Goal: Task Accomplishment & Management: Complete application form

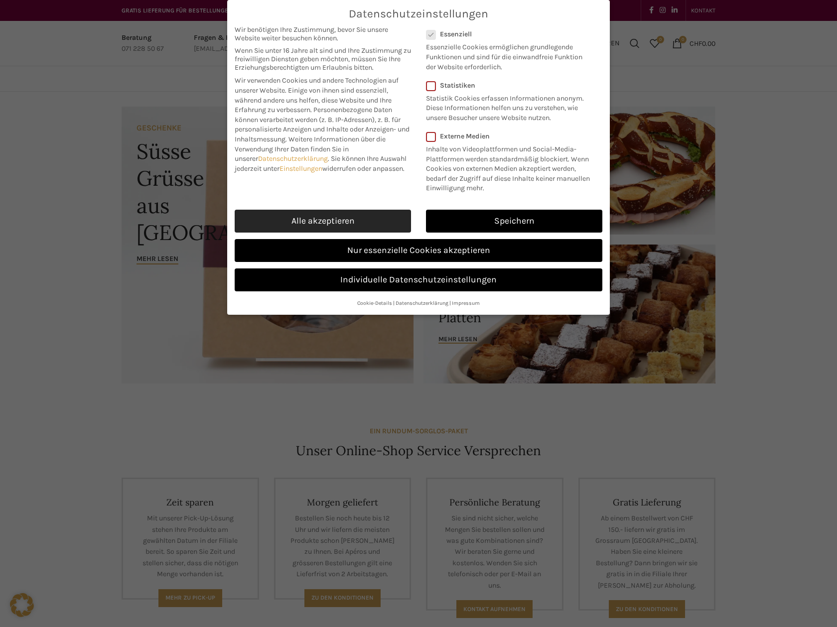
click at [318, 217] on link "Alle akzeptieren" at bounding box center [323, 221] width 176 height 23
checkbox input "true"
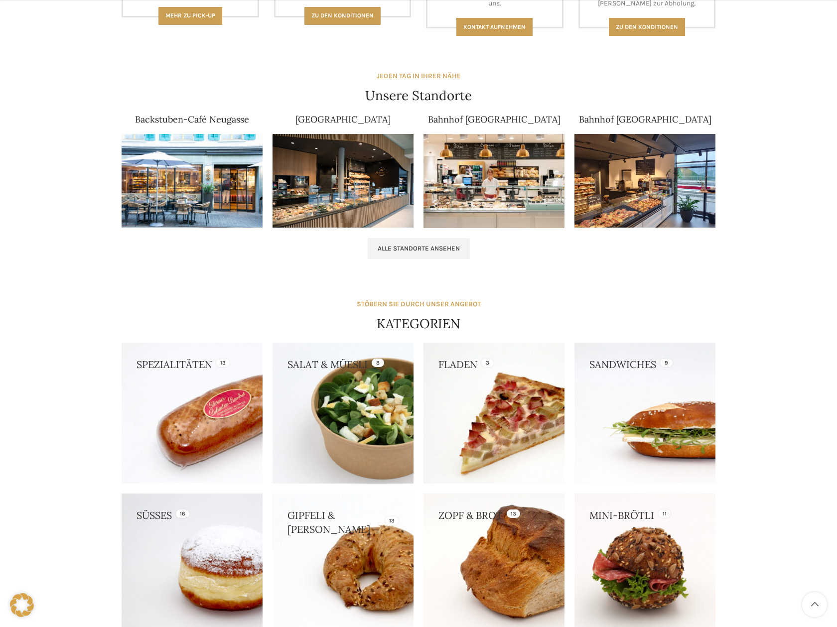
scroll to position [697, 0]
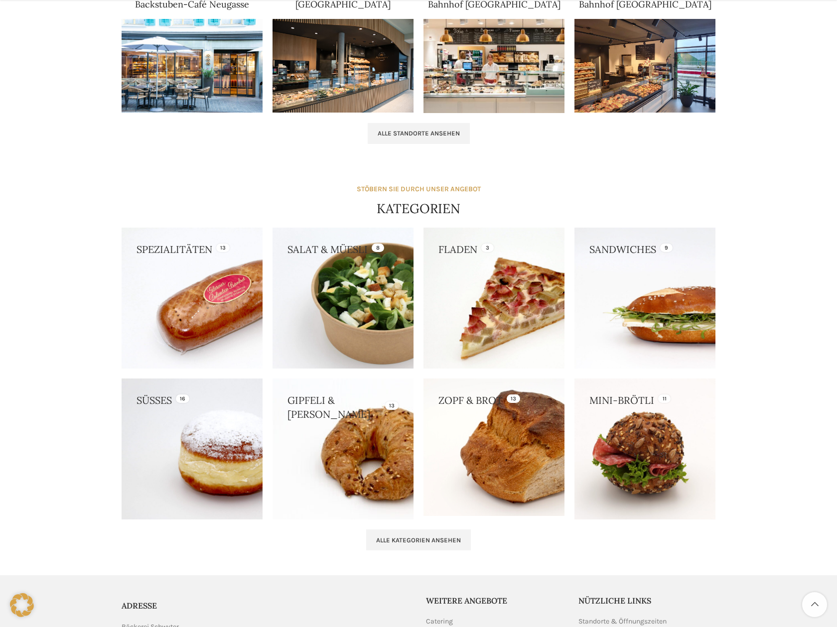
click at [359, 413] on link at bounding box center [342, 449] width 141 height 141
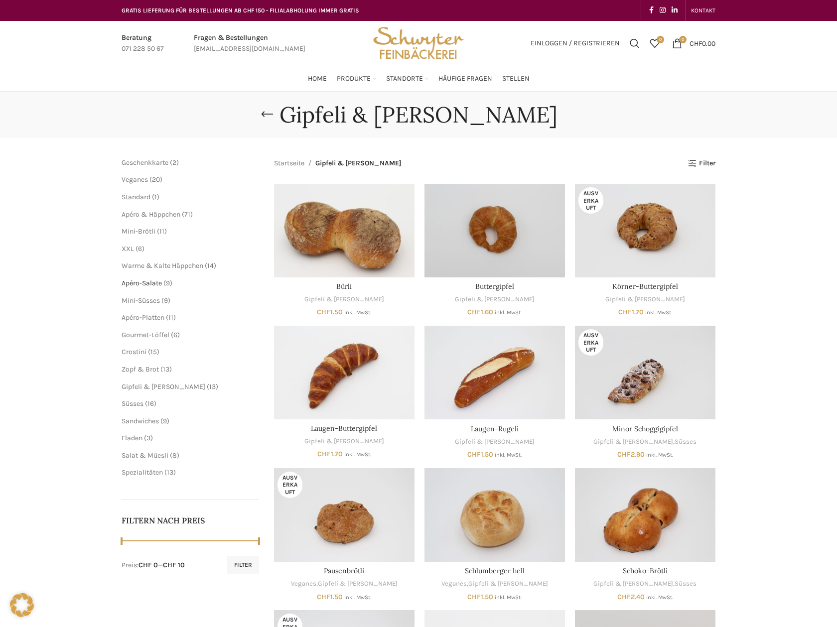
click at [141, 280] on span "Apéro-Salate" at bounding box center [142, 283] width 40 height 8
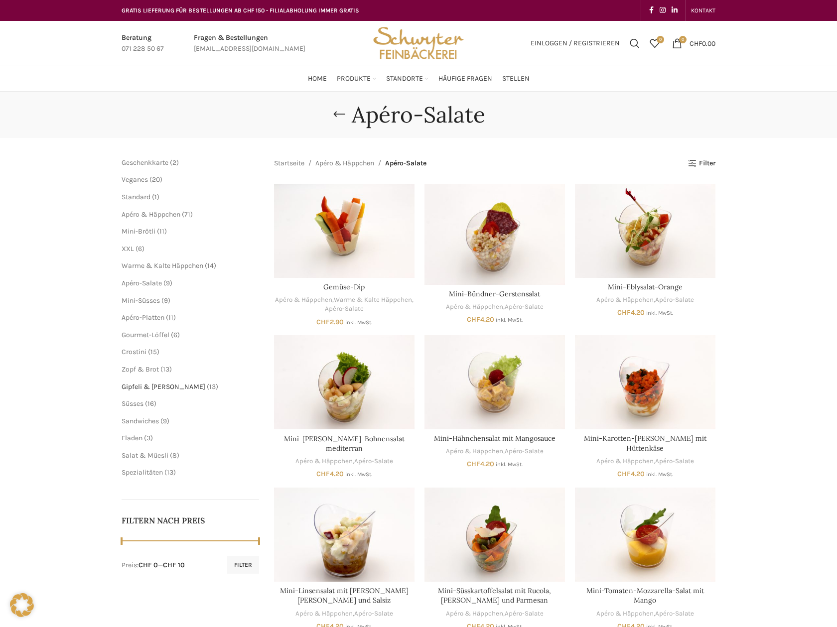
click at [155, 385] on span "Gipfeli & [PERSON_NAME]" at bounding box center [164, 387] width 84 height 8
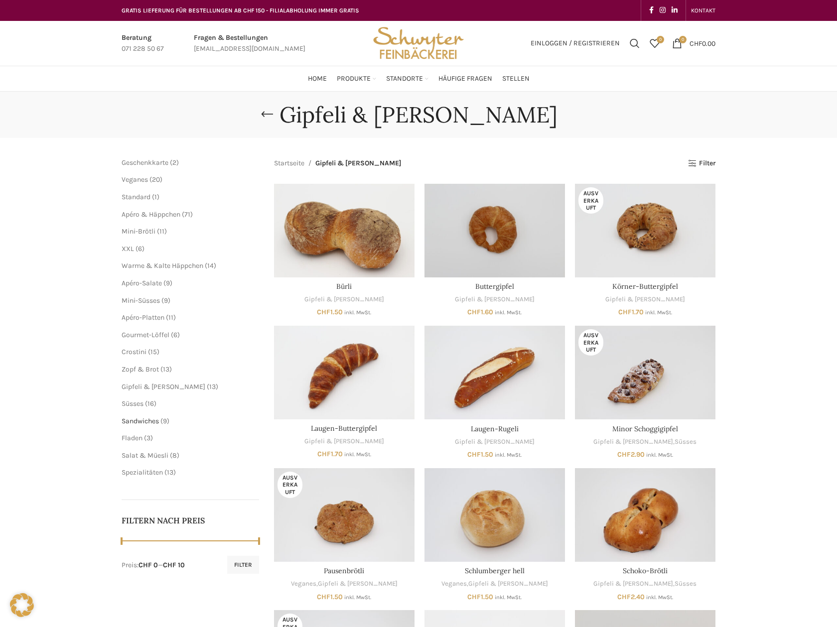
click at [149, 421] on span "Sandwiches" at bounding box center [140, 421] width 37 height 8
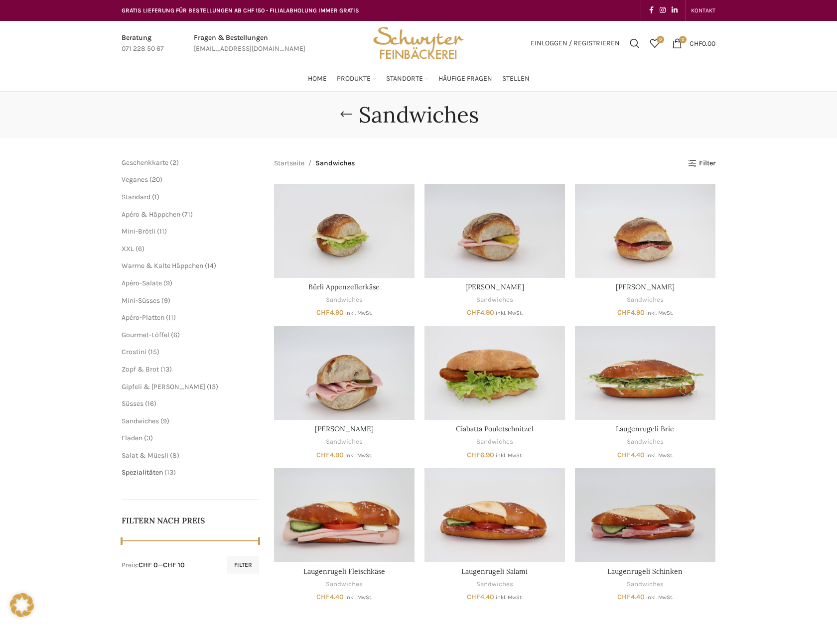
click at [140, 469] on span "Spezialitäten" at bounding box center [142, 472] width 41 height 8
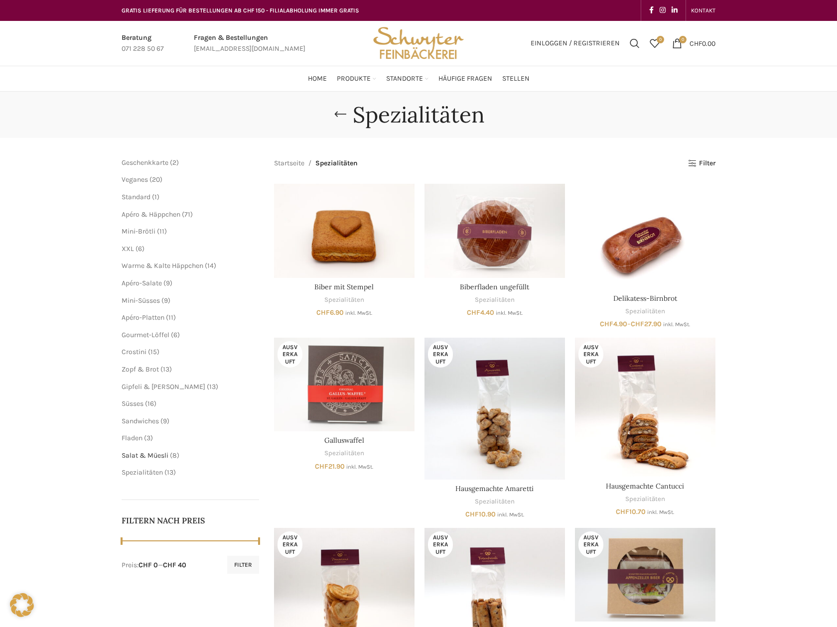
click at [146, 455] on span "Salat & Müesli" at bounding box center [145, 455] width 47 height 8
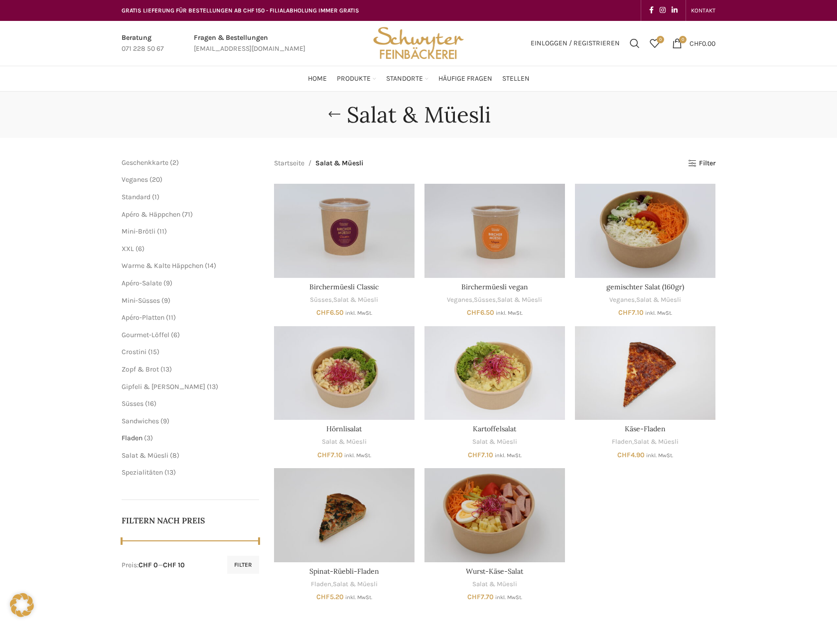
click at [141, 440] on span "Fladen" at bounding box center [132, 438] width 21 height 8
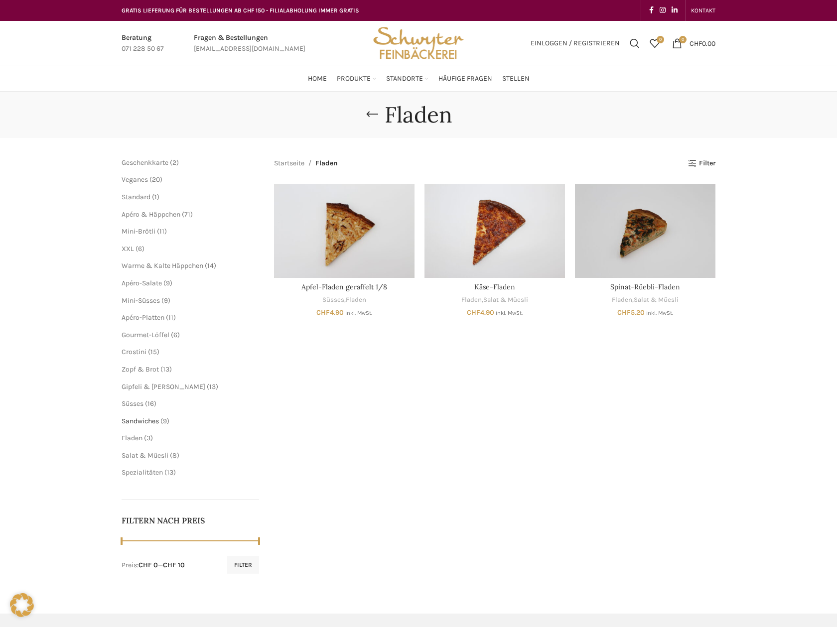
click at [138, 423] on span "Sandwiches" at bounding box center [140, 421] width 37 height 8
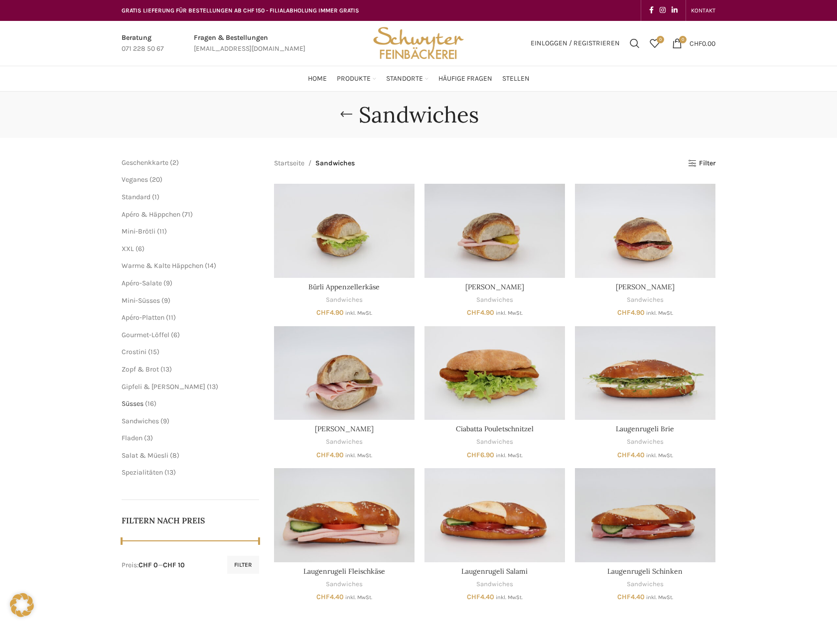
click at [143, 406] on span "Süsses" at bounding box center [133, 403] width 22 height 8
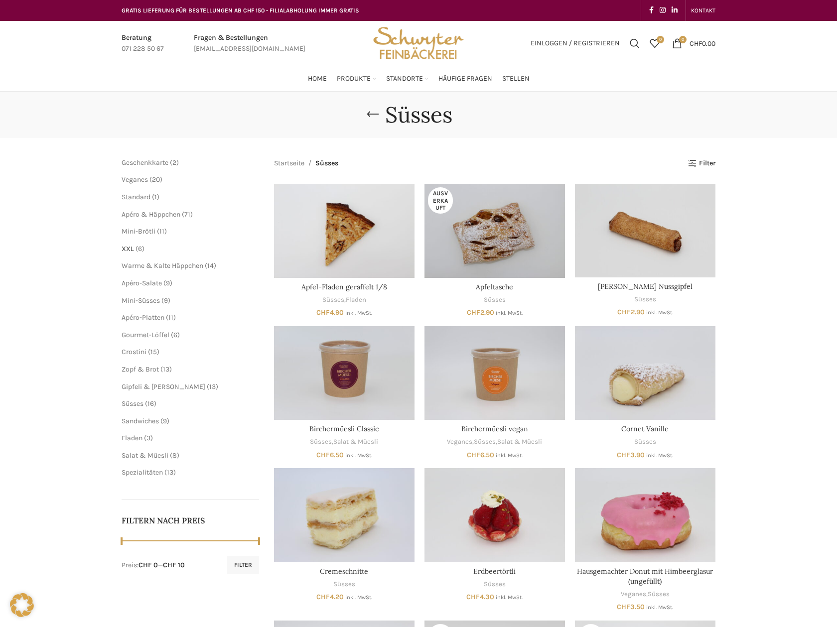
click at [130, 246] on span "XXL" at bounding box center [128, 249] width 12 height 8
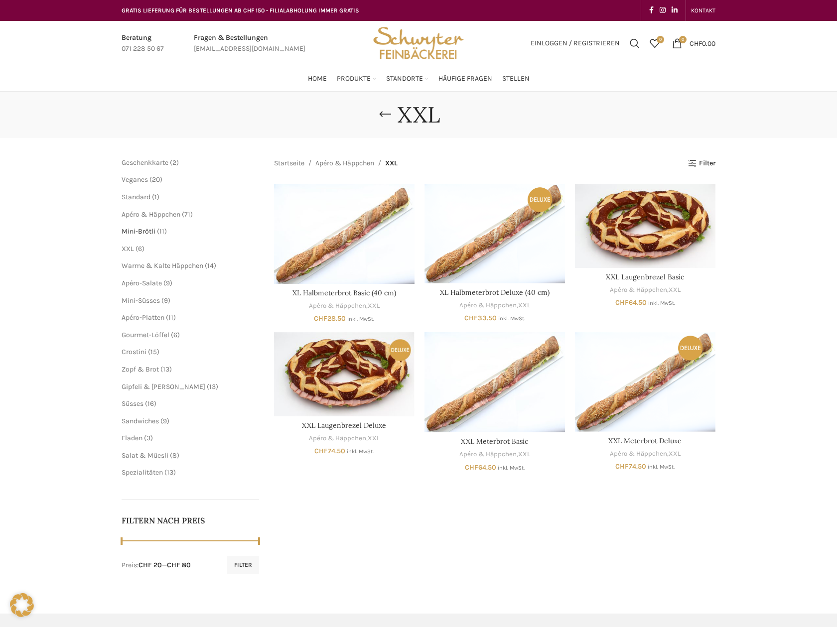
click at [142, 231] on span "Mini-Brötli" at bounding box center [139, 231] width 34 height 8
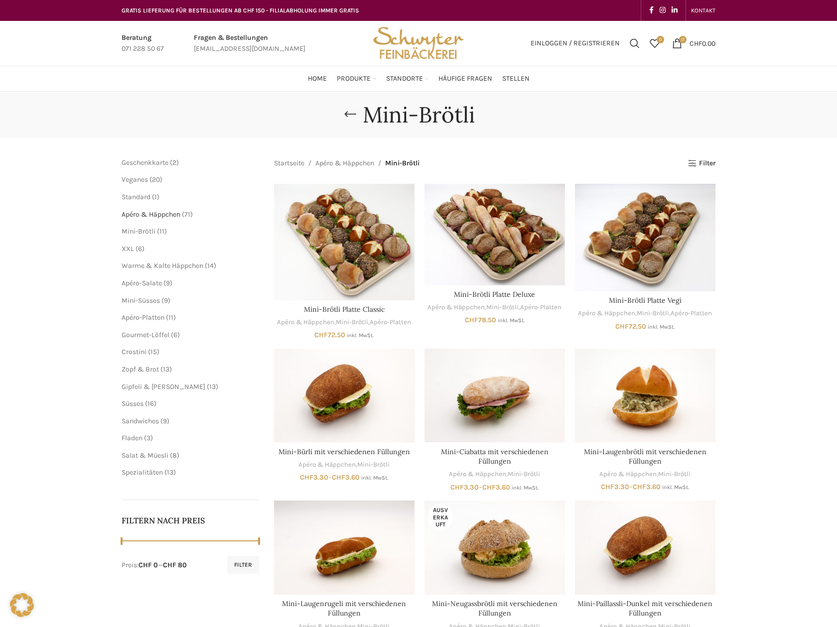
click at [158, 214] on span "Apéro & Häppchen" at bounding box center [151, 214] width 59 height 8
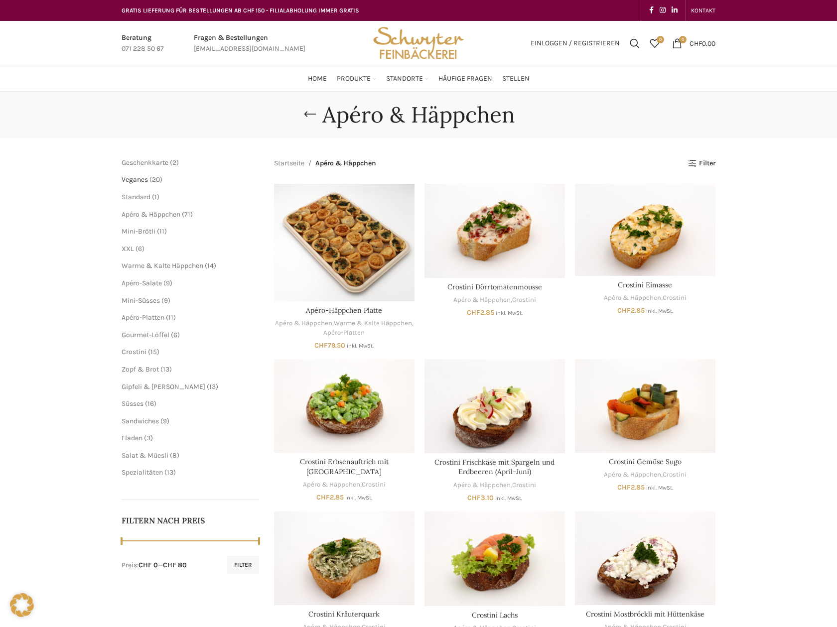
click at [138, 179] on span "Veganes" at bounding box center [135, 179] width 26 height 8
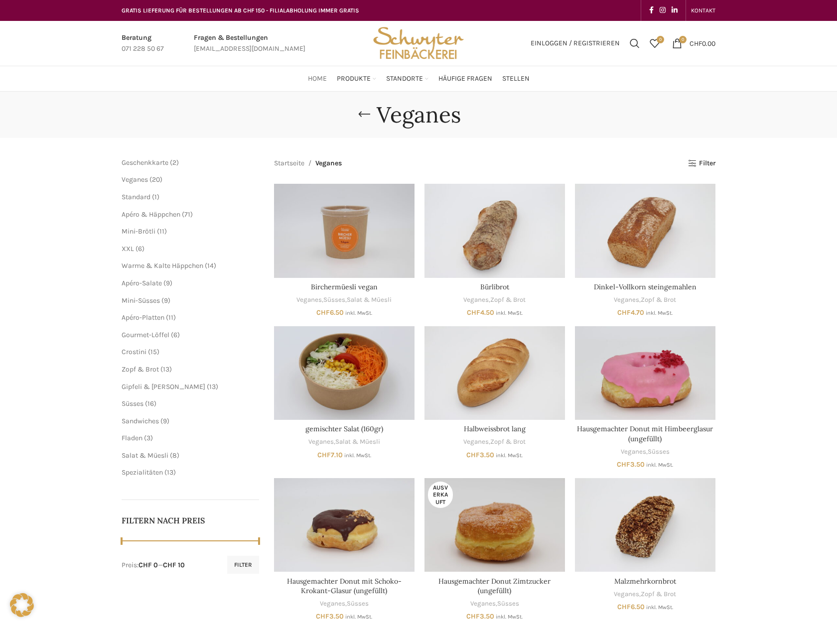
click at [317, 78] on span "Home" at bounding box center [317, 78] width 19 height 9
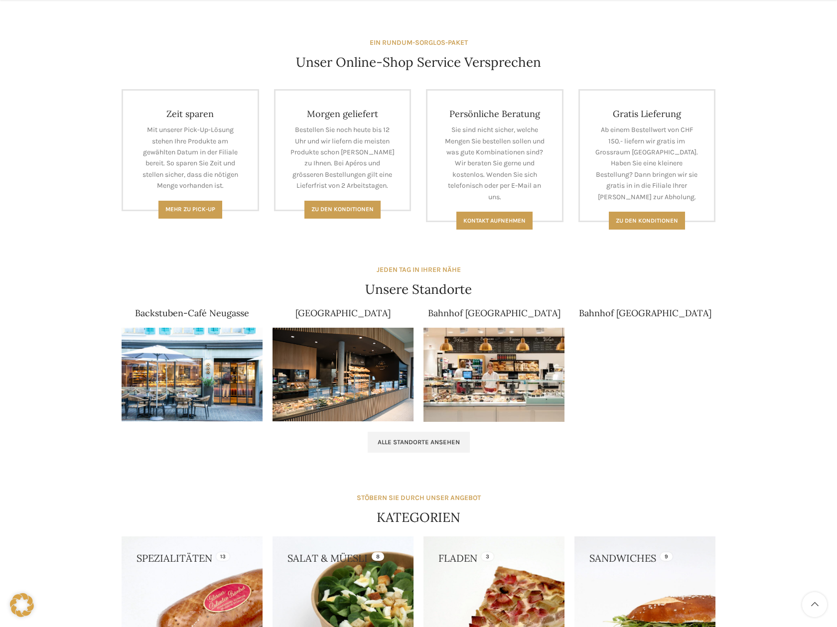
scroll to position [398, 0]
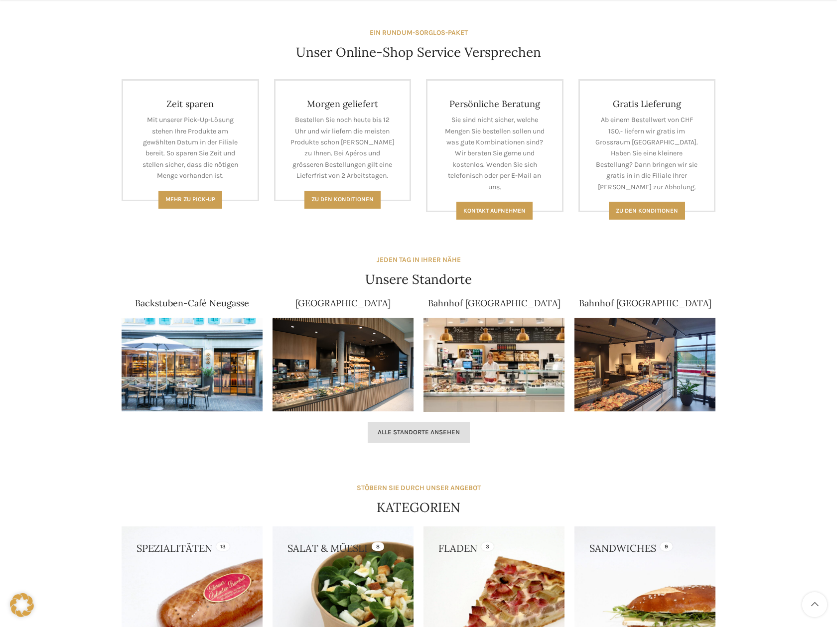
click at [430, 431] on span "Alle Standorte ansehen" at bounding box center [419, 432] width 82 height 8
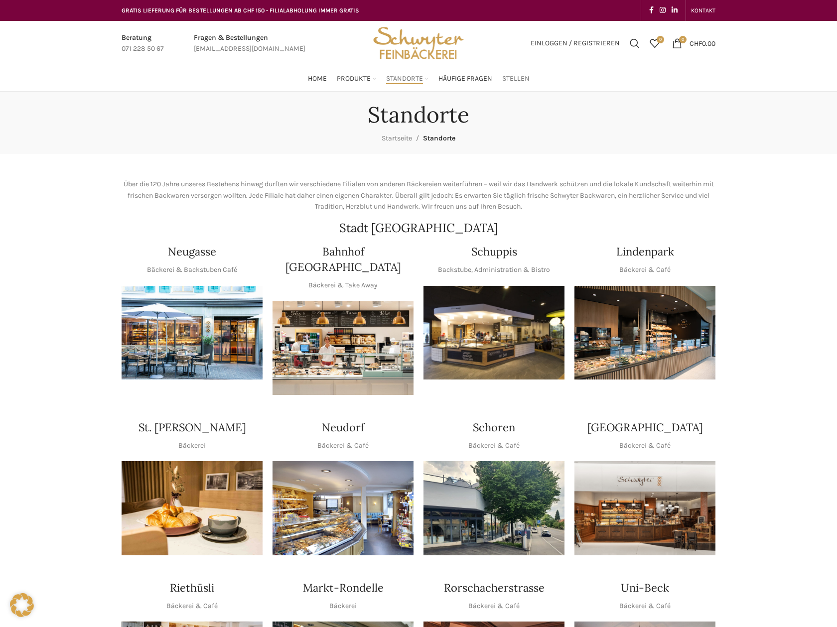
click at [519, 79] on span "Stellen" at bounding box center [515, 78] width 27 height 9
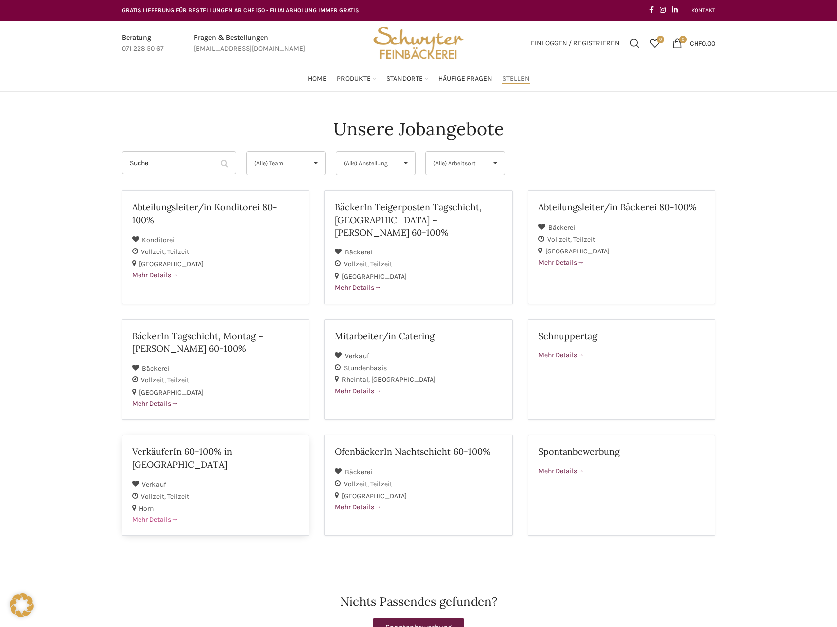
click at [168, 516] on span "Mehr Details" at bounding box center [155, 520] width 46 height 8
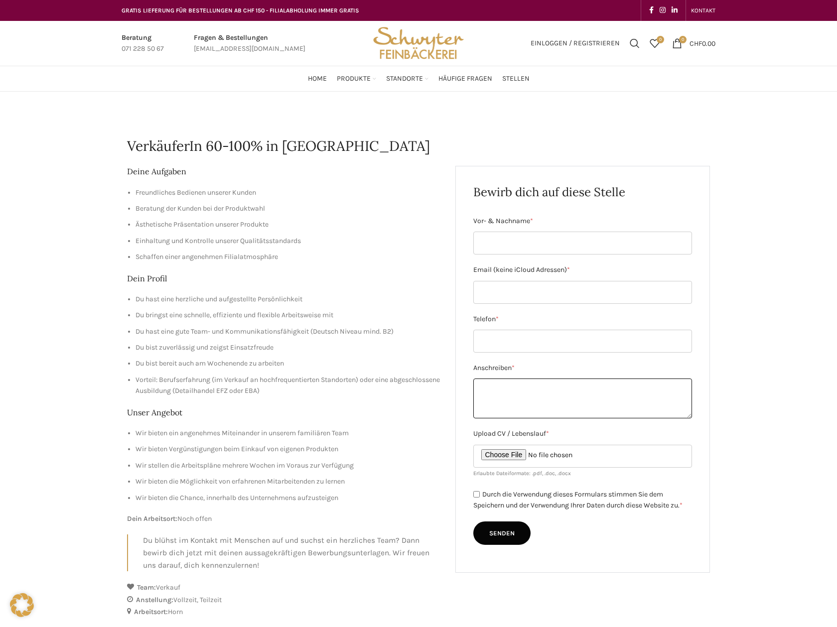
click at [690, 418] on textarea "Anschreiben *" at bounding box center [582, 399] width 219 height 40
click at [521, 80] on span "Stellen" at bounding box center [515, 78] width 27 height 9
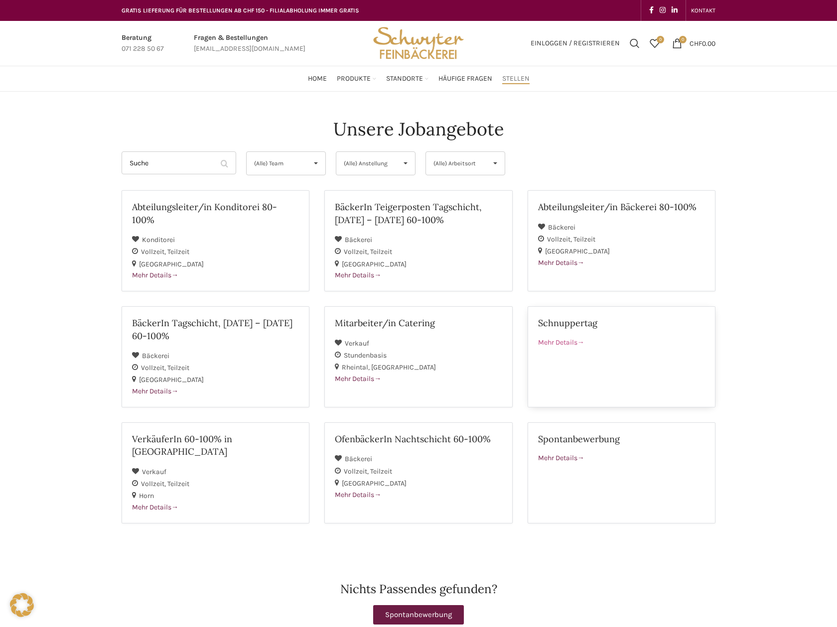
click at [565, 341] on span "Mehr Details" at bounding box center [561, 342] width 46 height 8
